Goal: Transaction & Acquisition: Obtain resource

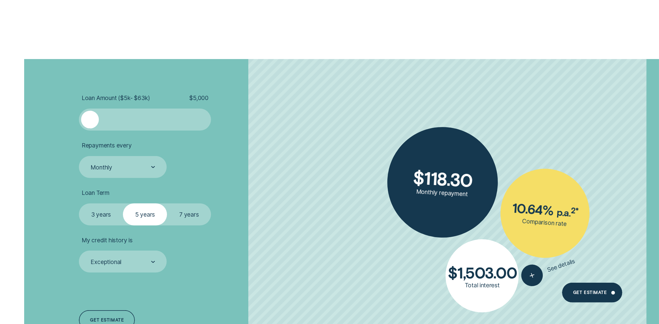
scroll to position [1192, 0]
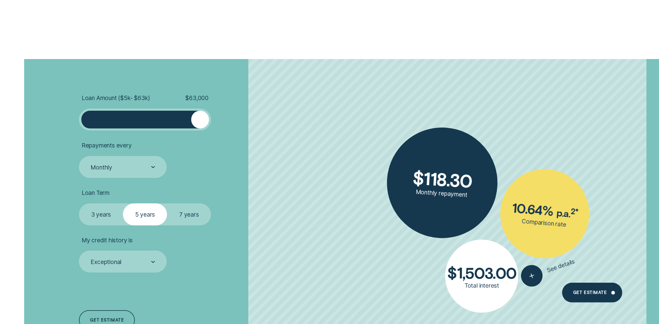
drag, startPoint x: 93, startPoint y: 122, endPoint x: 215, endPoint y: 132, distance: 122.7
click at [215, 132] on ul "Loan Amount ( $5k - $63k ) $ 63,000 Repayments every Monthly Loan Term Select L…" at bounding box center [181, 183] width 205 height 178
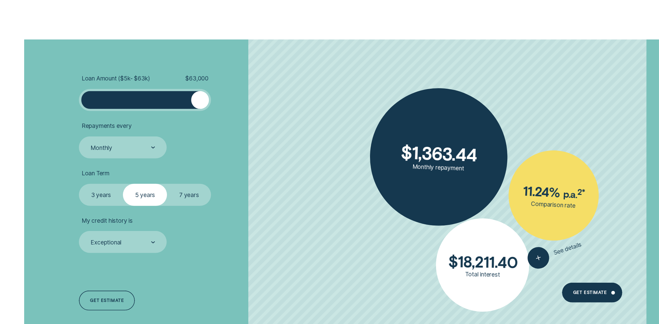
scroll to position [1253, 0]
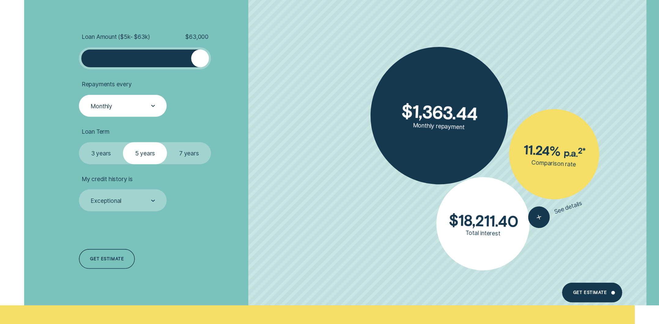
click at [131, 106] on div "Monthly" at bounding box center [122, 106] width 65 height 8
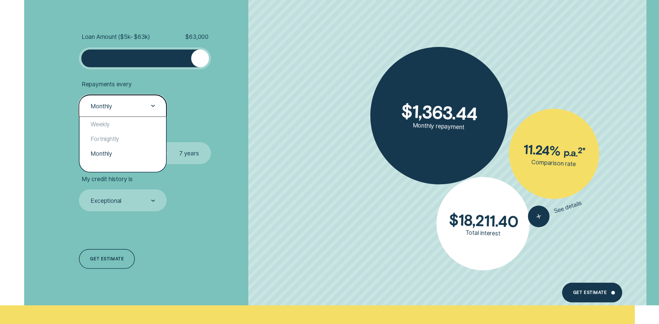
click at [132, 105] on div "Monthly" at bounding box center [122, 106] width 65 height 8
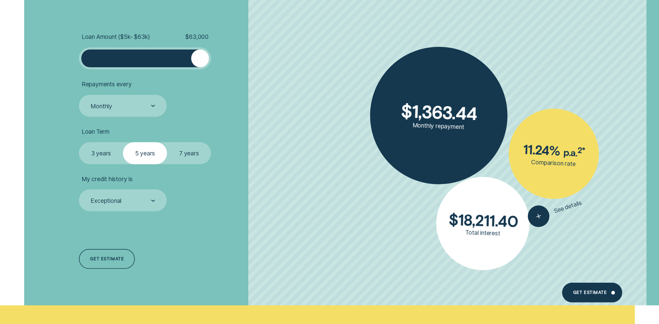
click at [195, 155] on label "7 years" at bounding box center [189, 153] width 44 height 22
click at [167, 142] on input "7 years" at bounding box center [167, 142] width 0 height 0
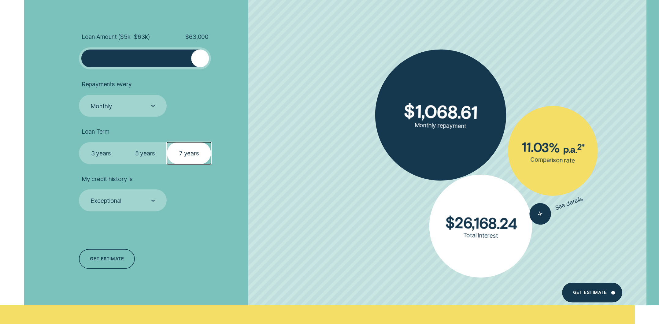
scroll to position [1314, 0]
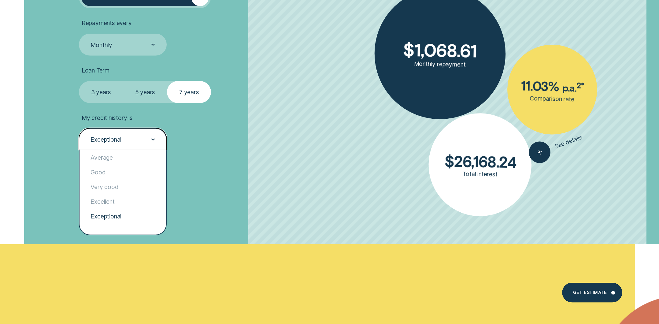
click at [145, 141] on div "Exceptional" at bounding box center [122, 139] width 65 height 8
click at [120, 216] on div "Exceptional" at bounding box center [122, 216] width 87 height 15
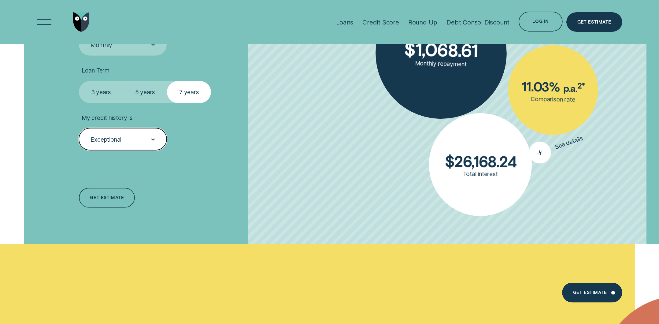
click at [549, 147] on button "See details" at bounding box center [556, 146] width 60 height 39
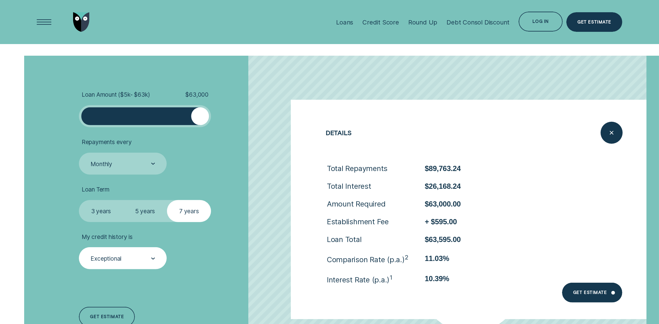
scroll to position [1192, 0]
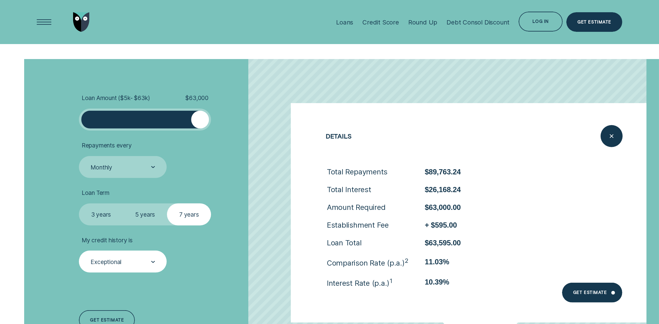
click at [258, 126] on li "Loan Amount ( $5k - $63k ) $ 63,000" at bounding box center [181, 112] width 205 height 36
click at [603, 133] on div "Close loan details" at bounding box center [611, 136] width 22 height 22
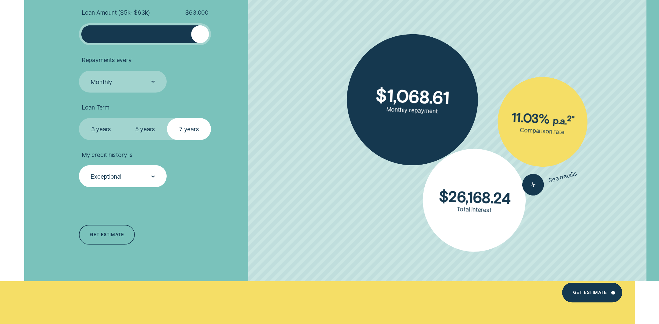
scroll to position [1284, 0]
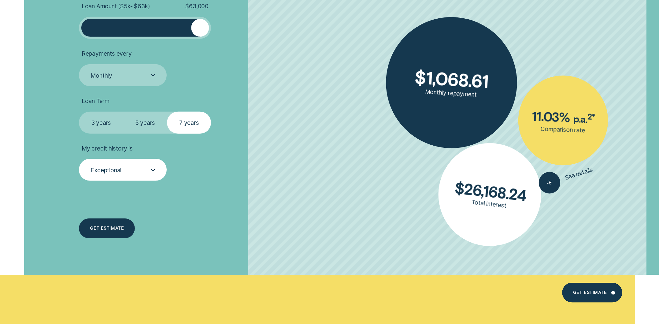
click at [116, 228] on div "Get estimate" at bounding box center [107, 228] width 34 height 4
